Goal: Leave review/rating: Share an evaluation or opinion about a product, service, or content

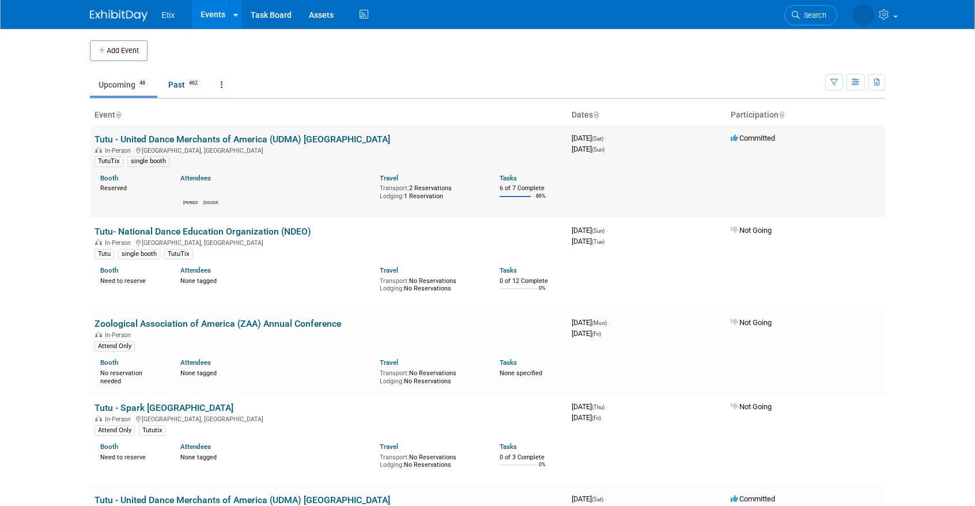
click at [287, 139] on link "Tutu - United Dance Merchants of America (UDMA) [GEOGRAPHIC_DATA]" at bounding box center [243, 139] width 296 height 11
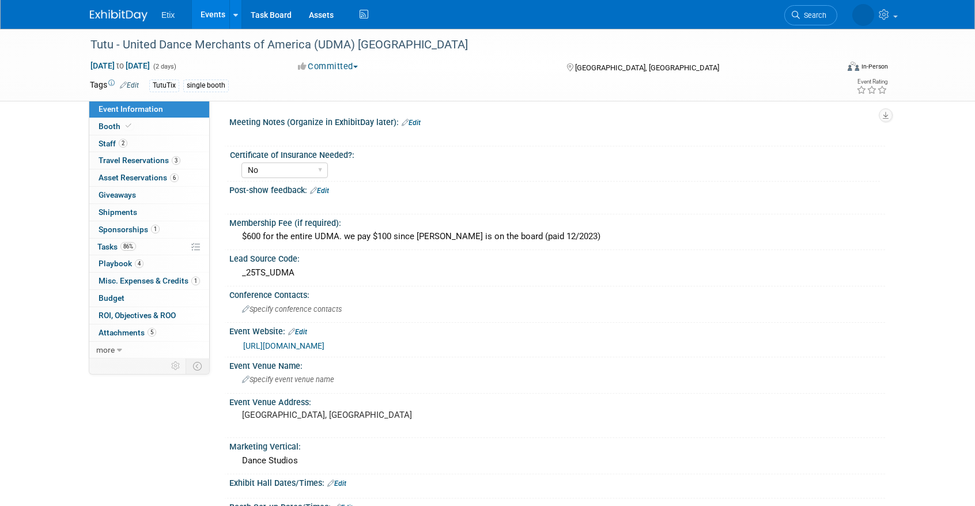
select select "No"
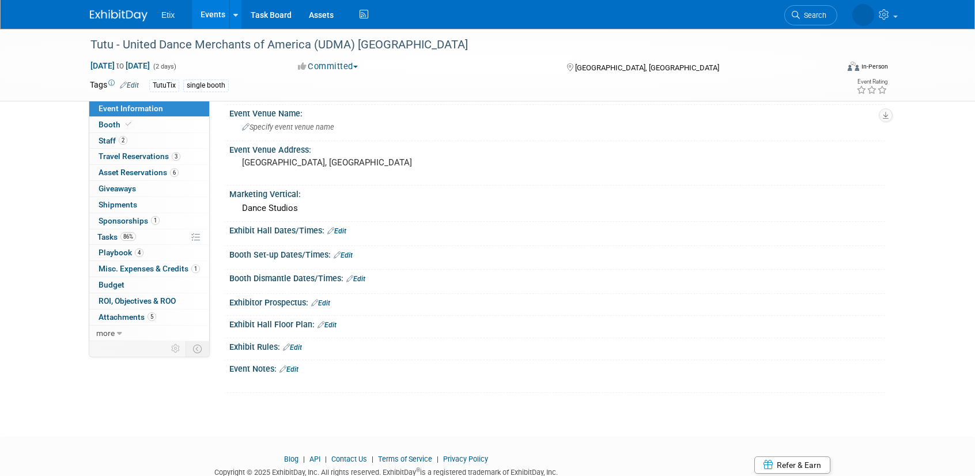
scroll to position [251, 0]
click at [145, 128] on link "Booth" at bounding box center [149, 125] width 120 height 16
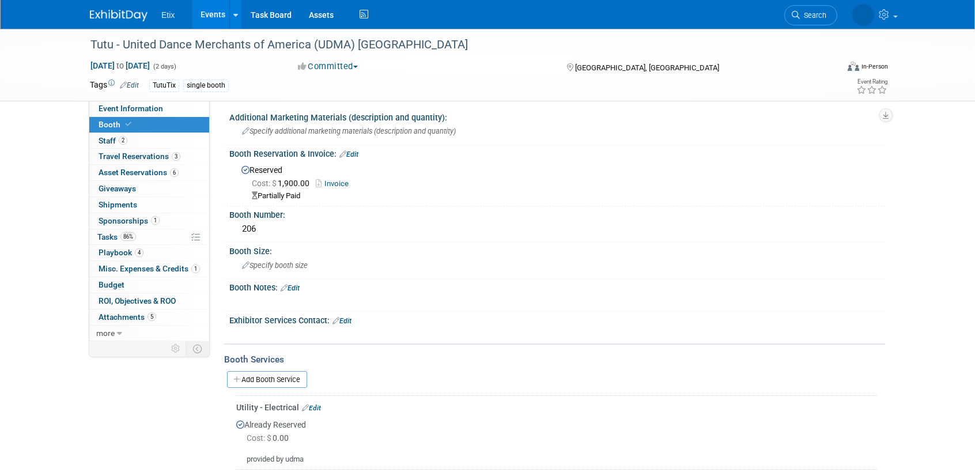
scroll to position [0, 0]
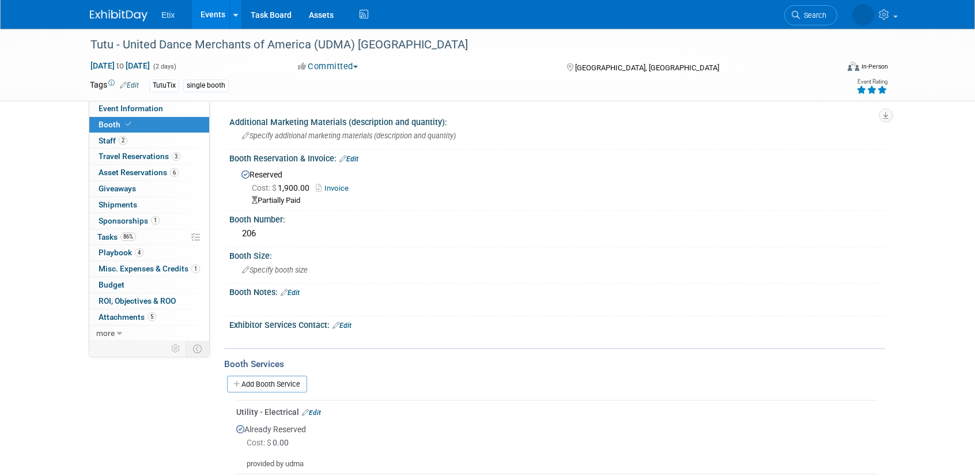
click at [881, 90] on icon at bounding box center [882, 90] width 10 height 8
click at [205, 18] on link "Events" at bounding box center [213, 14] width 42 height 29
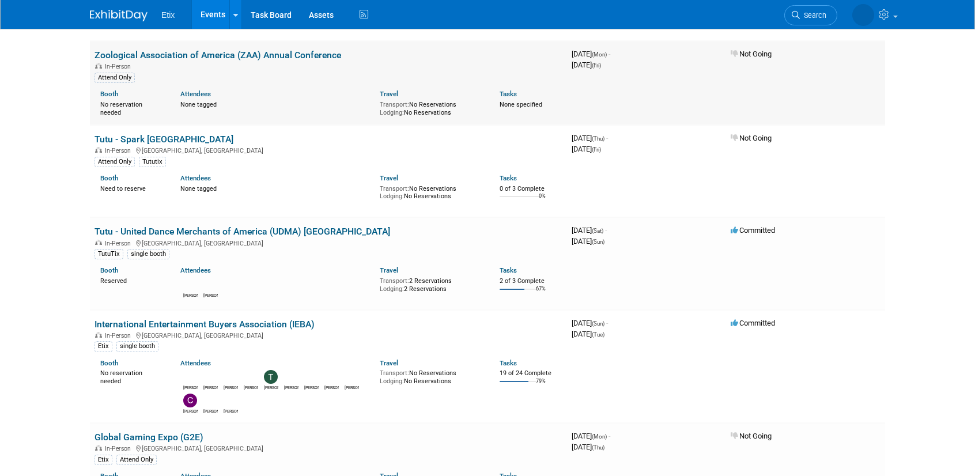
scroll to position [287, 0]
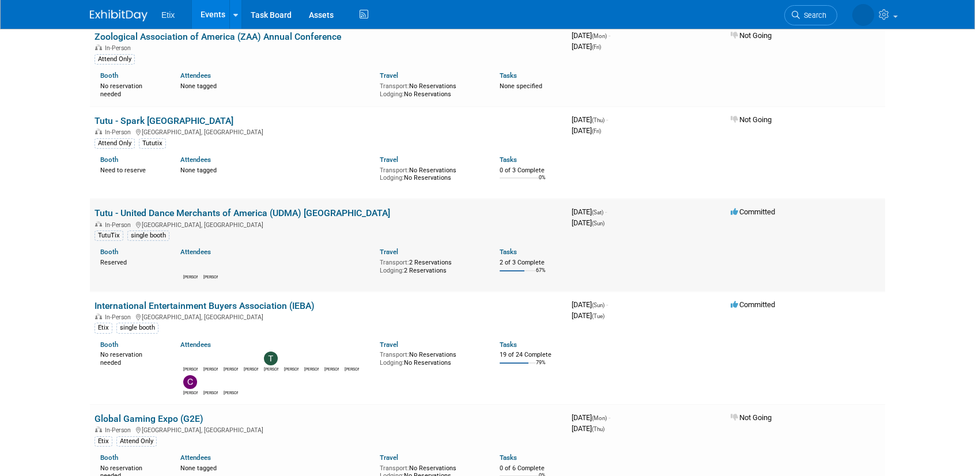
click at [204, 213] on link "Tutu - United Dance Merchants of America (UDMA) [GEOGRAPHIC_DATA]" at bounding box center [243, 212] width 296 height 11
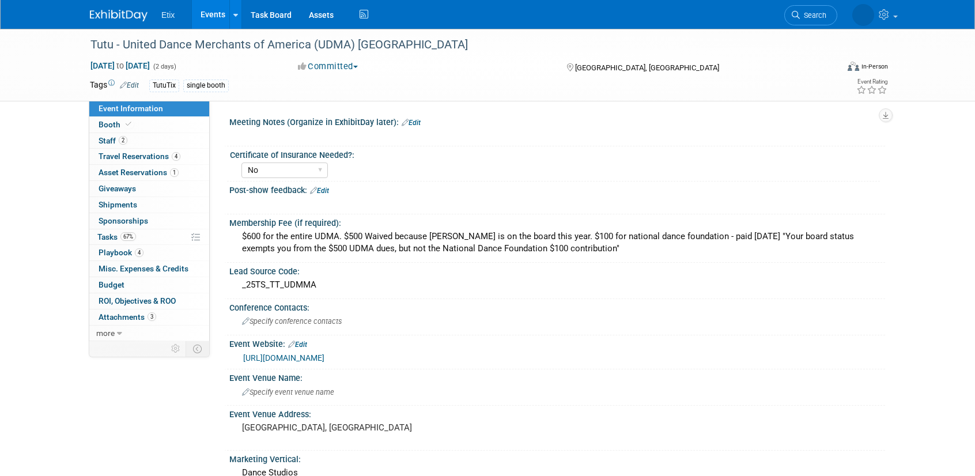
select select "No"
click at [885, 91] on icon at bounding box center [882, 90] width 10 height 8
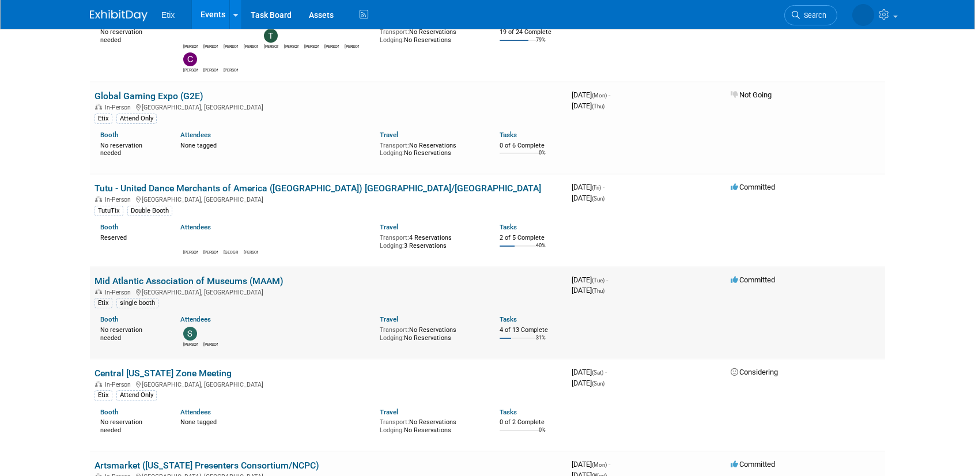
scroll to position [563, 0]
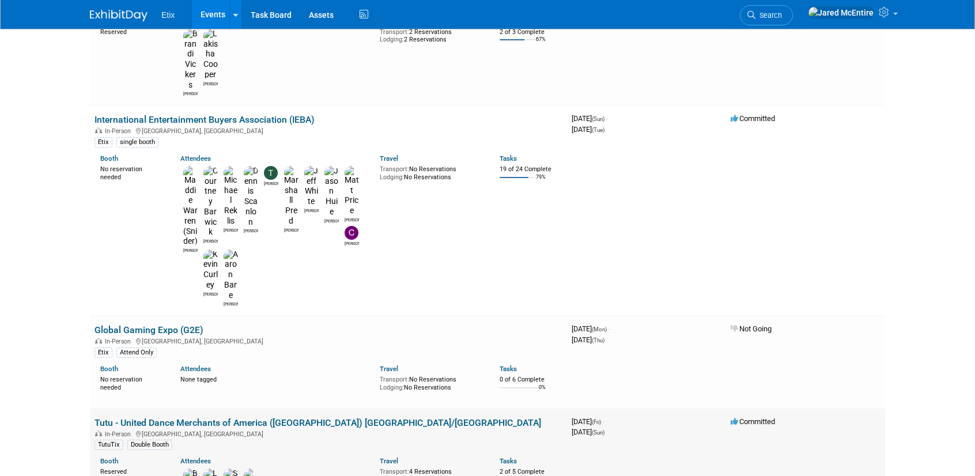
click at [280, 417] on link "Tutu - United Dance Merchants of America ([GEOGRAPHIC_DATA]) [GEOGRAPHIC_DATA]/…" at bounding box center [318, 422] width 447 height 11
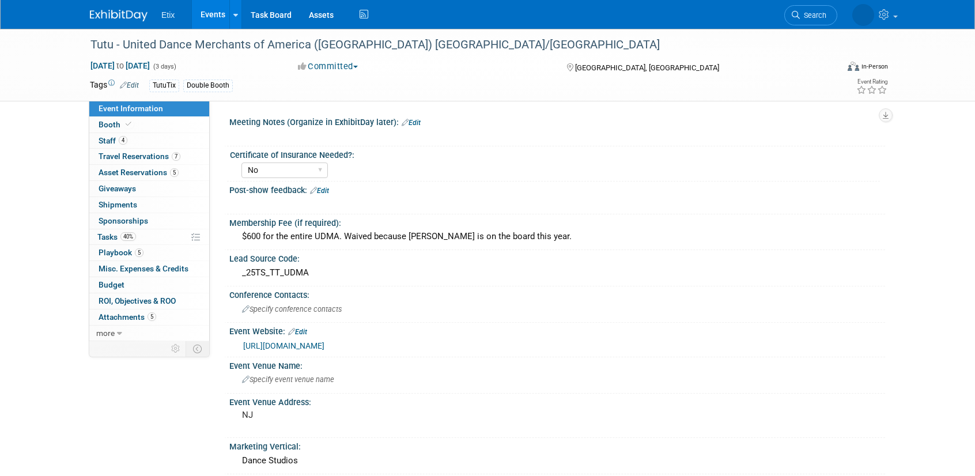
select select "No"
click at [882, 88] on icon at bounding box center [882, 90] width 10 height 8
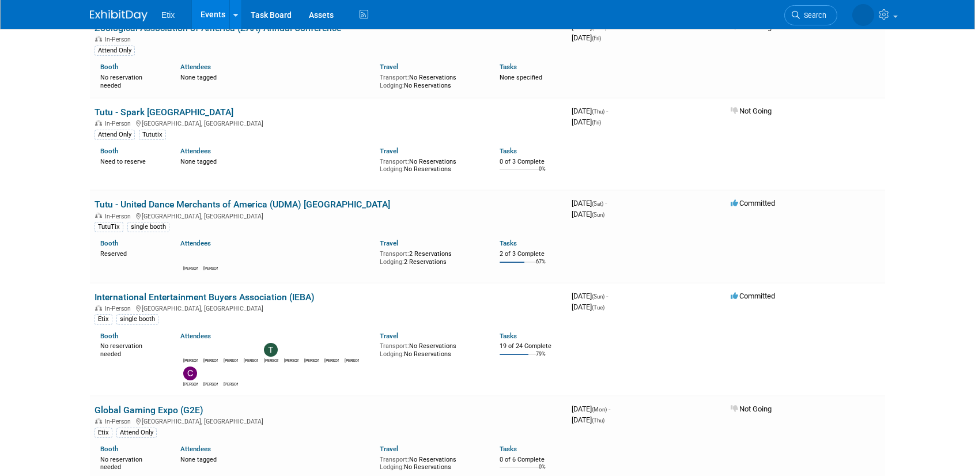
scroll to position [299, 0]
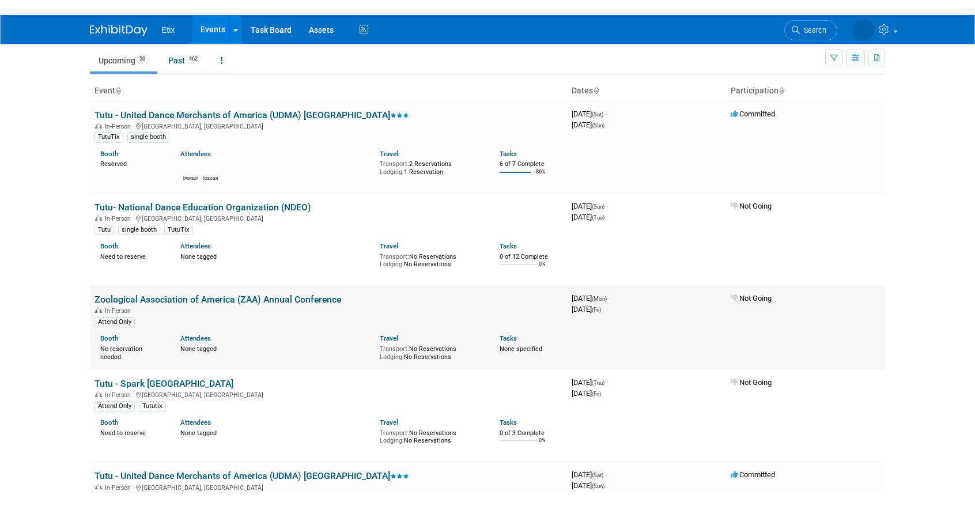
scroll to position [38, 0]
